Goal: Task Accomplishment & Management: Manage account settings

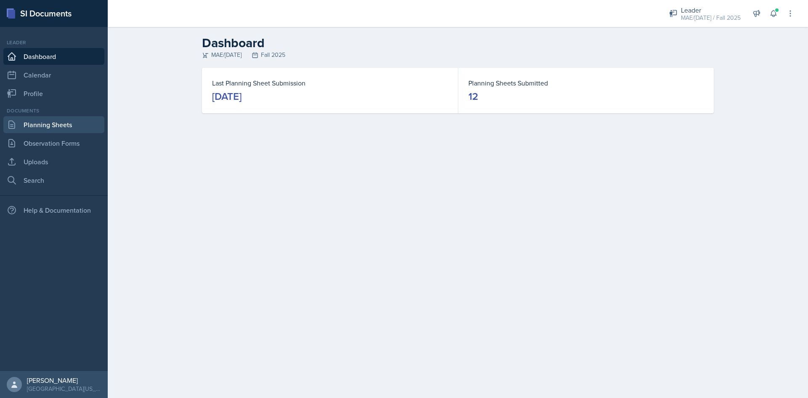
click at [62, 133] on link "Planning Sheets" at bounding box center [53, 124] width 101 height 17
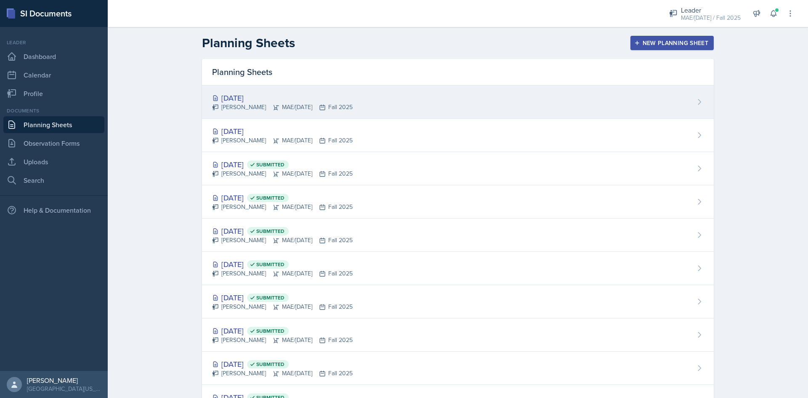
click at [247, 97] on div "[DATE]" at bounding box center [282, 97] width 141 height 11
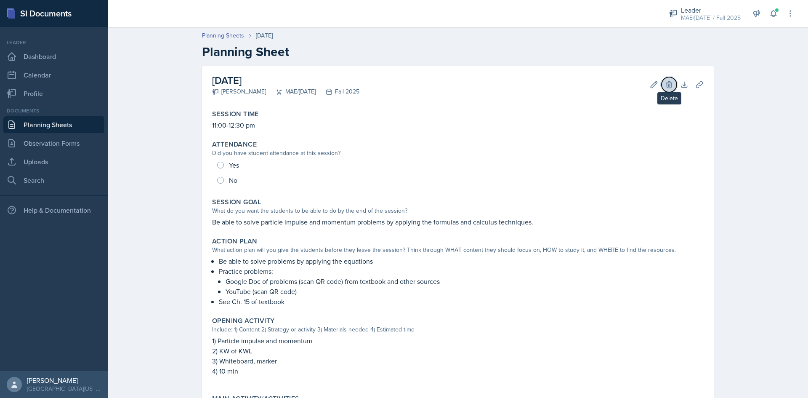
click at [665, 87] on icon at bounding box center [669, 84] width 8 height 8
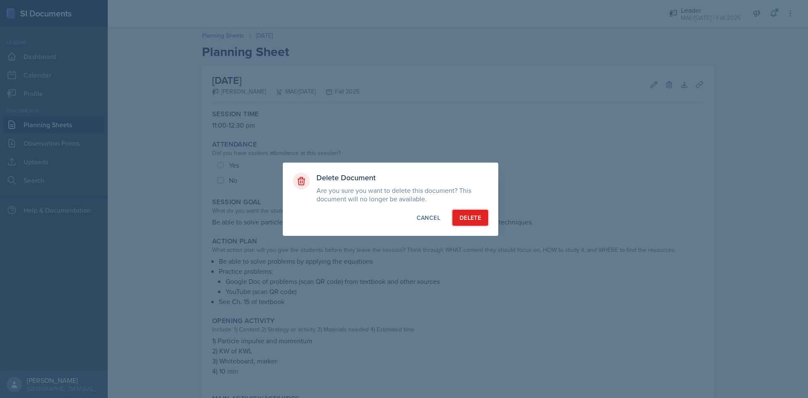
click at [458, 220] on button "Delete" at bounding box center [470, 218] width 36 height 16
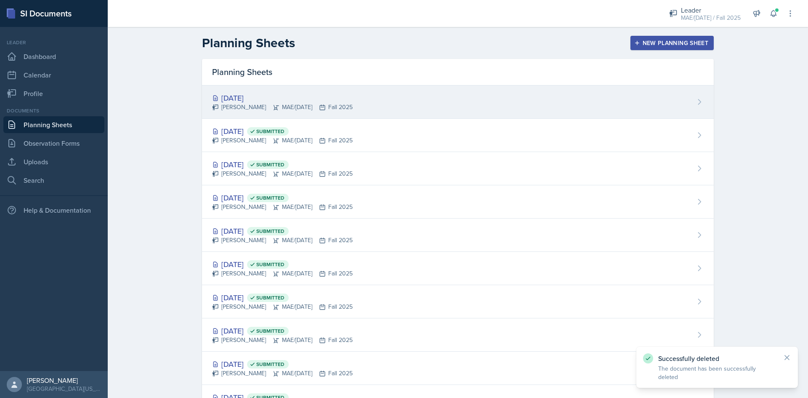
click at [251, 100] on div "[DATE]" at bounding box center [282, 97] width 141 height 11
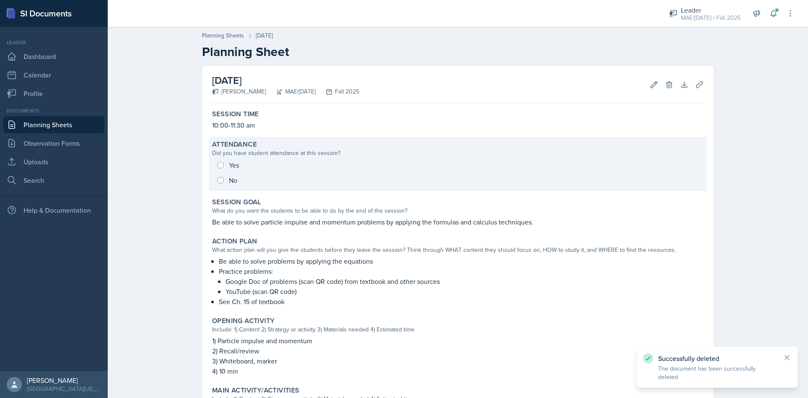
click at [217, 183] on div "Yes No" at bounding box center [458, 172] width 492 height 30
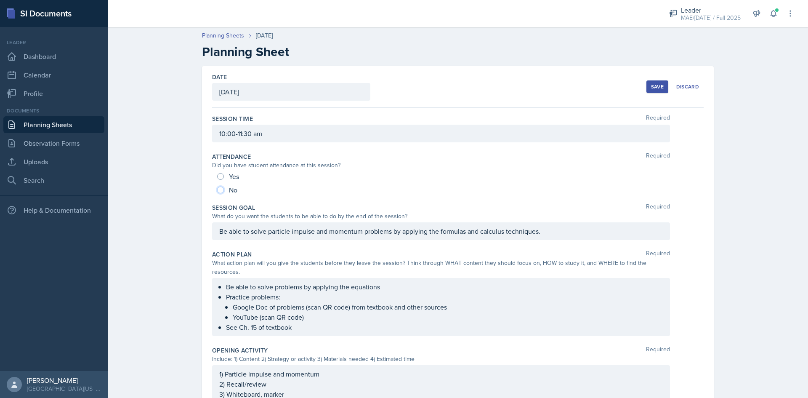
click at [218, 190] on input "No" at bounding box center [220, 189] width 7 height 7
radio input "true"
drag, startPoint x: 654, startPoint y: 89, endPoint x: 635, endPoint y: 96, distance: 20.2
click at [655, 88] on div "Save" at bounding box center [657, 86] width 13 height 7
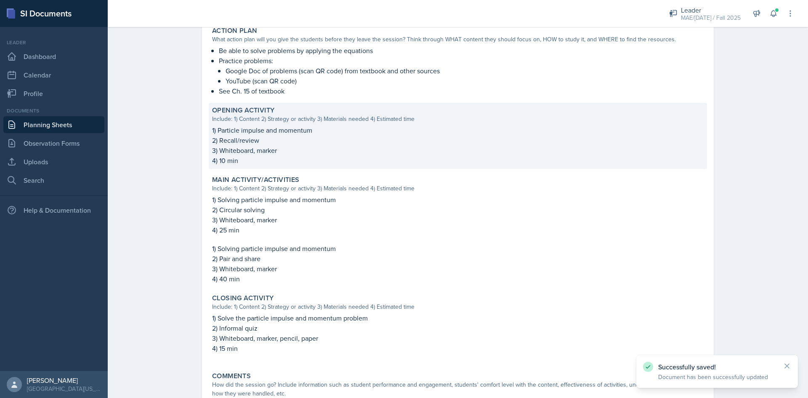
scroll to position [270, 0]
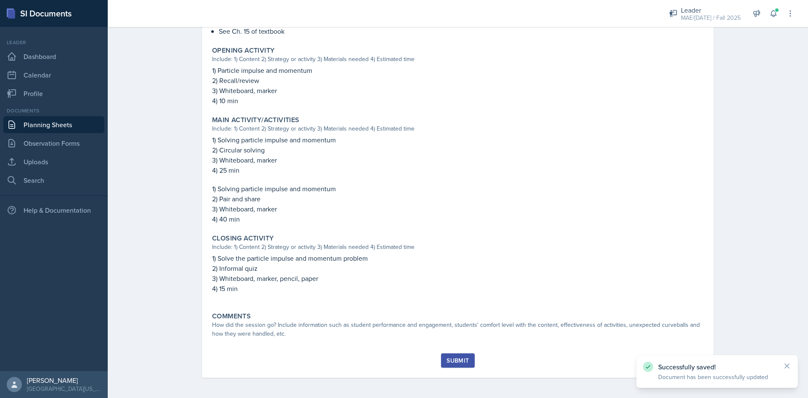
click at [442, 354] on button "Submit" at bounding box center [457, 360] width 33 height 14
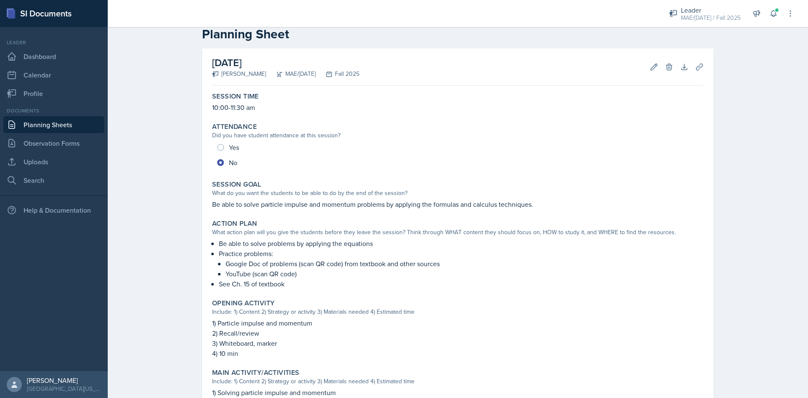
scroll to position [0, 0]
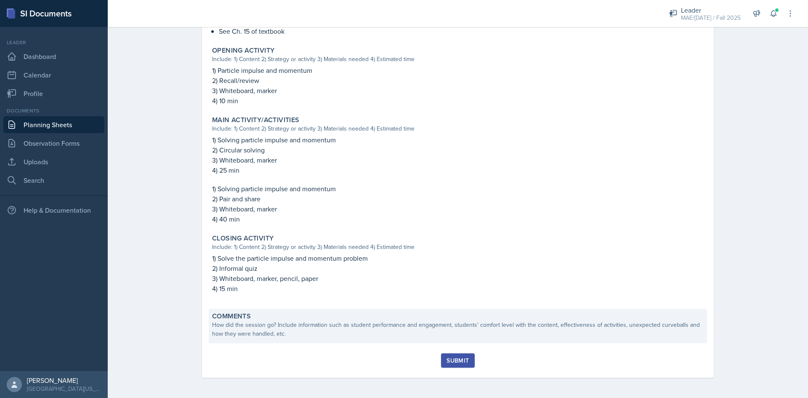
click at [351, 322] on div "How did the session go? Include information such as student performance and eng…" at bounding box center [458, 329] width 492 height 18
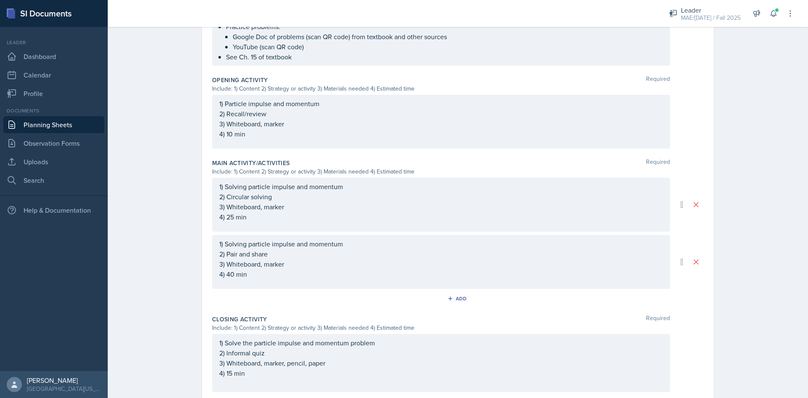
scroll to position [329, 0]
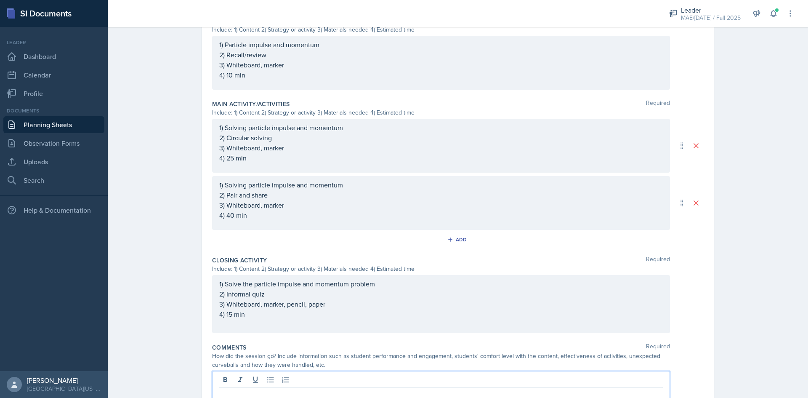
click at [300, 371] on div at bounding box center [441, 387] width 458 height 32
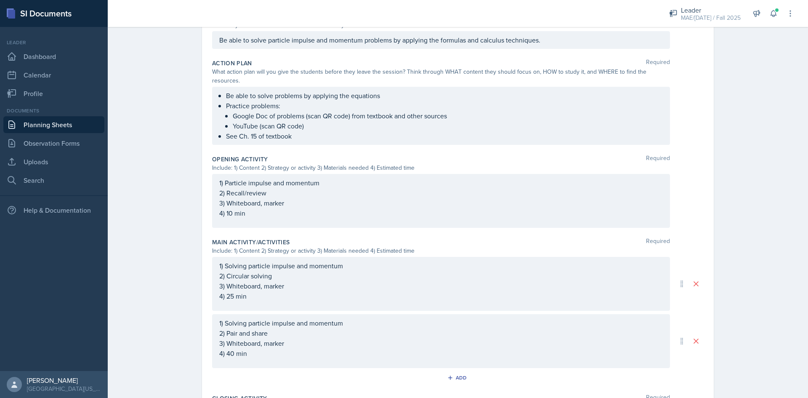
scroll to position [23, 0]
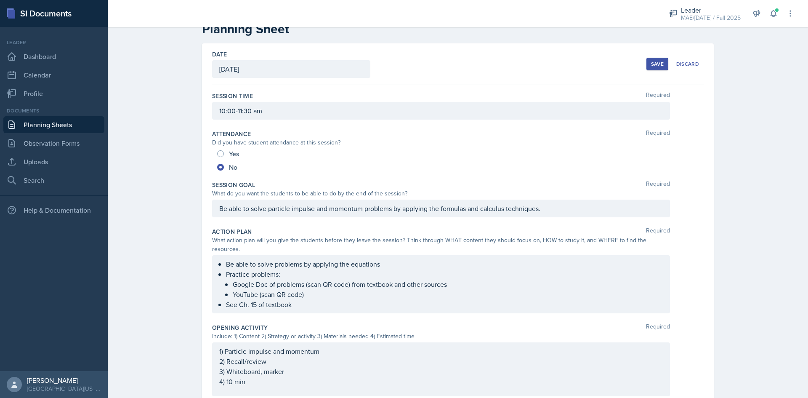
click at [647, 67] on button "Save" at bounding box center [658, 64] width 22 height 13
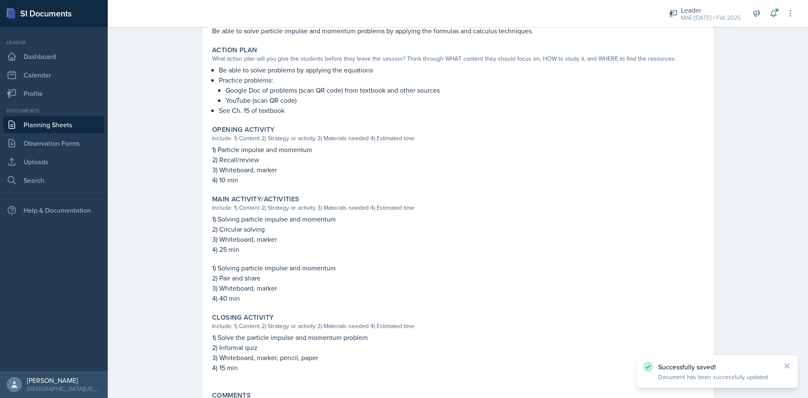
scroll to position [280, 0]
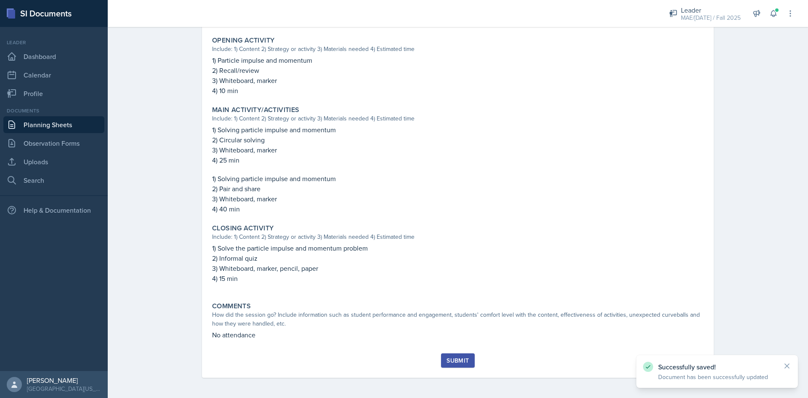
click at [451, 359] on div "Submit" at bounding box center [458, 360] width 22 height 7
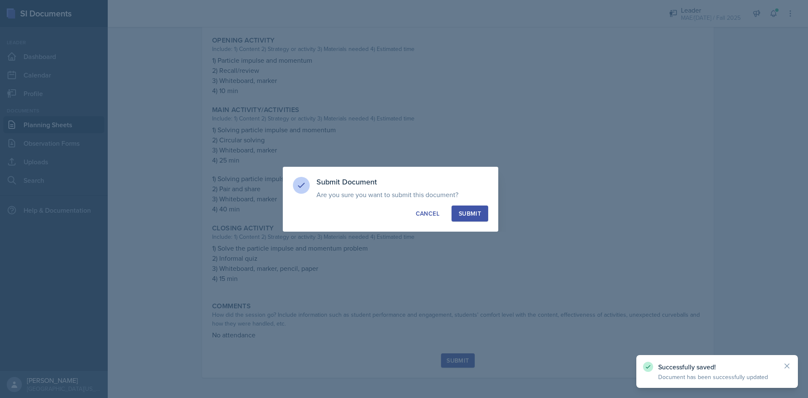
click at [472, 213] on div "Submit" at bounding box center [470, 213] width 22 height 8
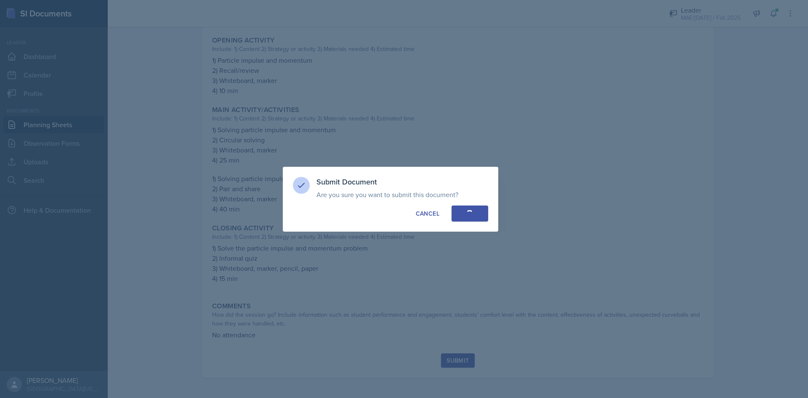
radio input "true"
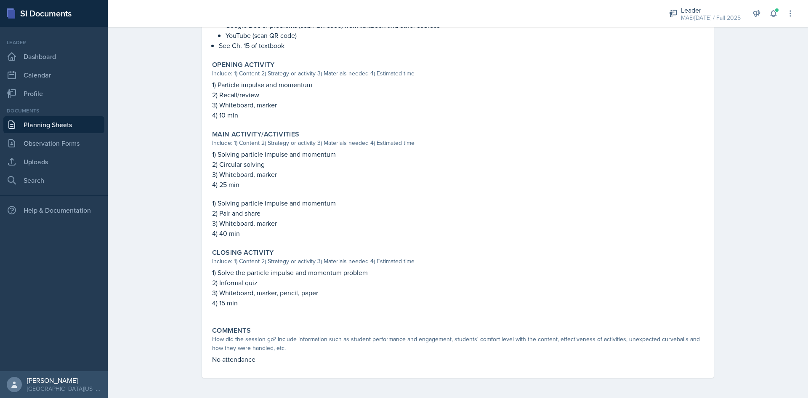
click at [88, 122] on link "Planning Sheets" at bounding box center [53, 124] width 101 height 17
